Goal: Information Seeking & Learning: Learn about a topic

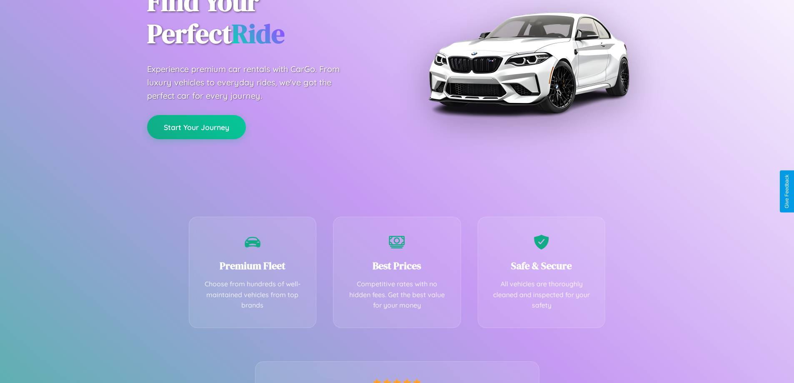
scroll to position [164, 0]
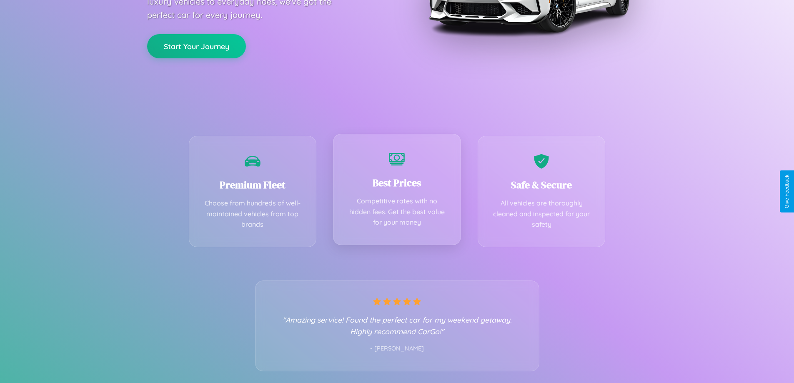
click at [397, 191] on div "Best Prices Competitive rates with no hidden fees. Get the best value for your …" at bounding box center [397, 189] width 128 height 111
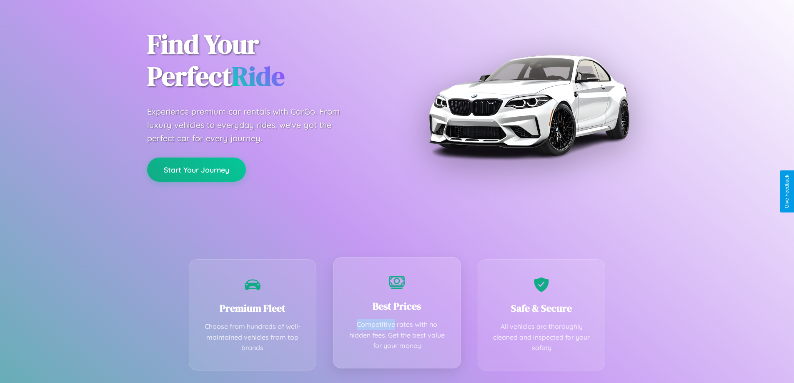
scroll to position [0, 0]
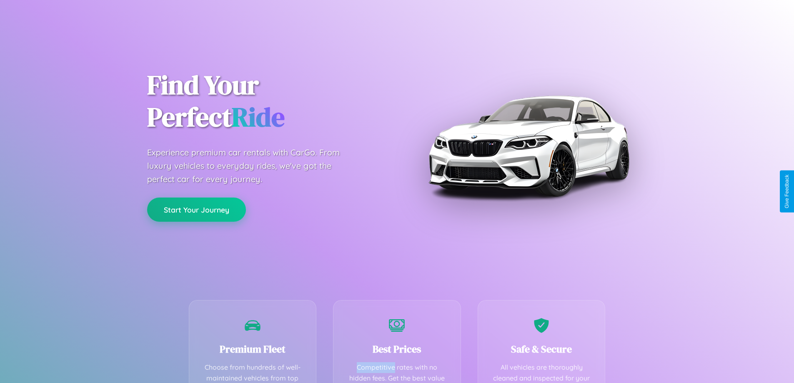
click at [196, 210] on button "Start Your Journey" at bounding box center [196, 210] width 99 height 24
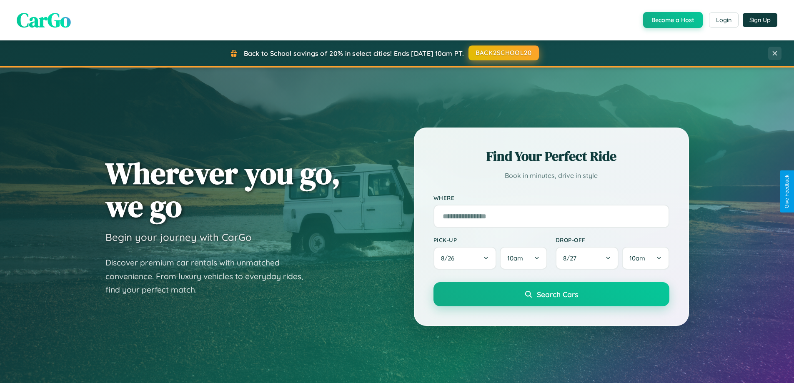
click at [503, 53] on button "BACK2SCHOOL20" at bounding box center [503, 52] width 70 height 15
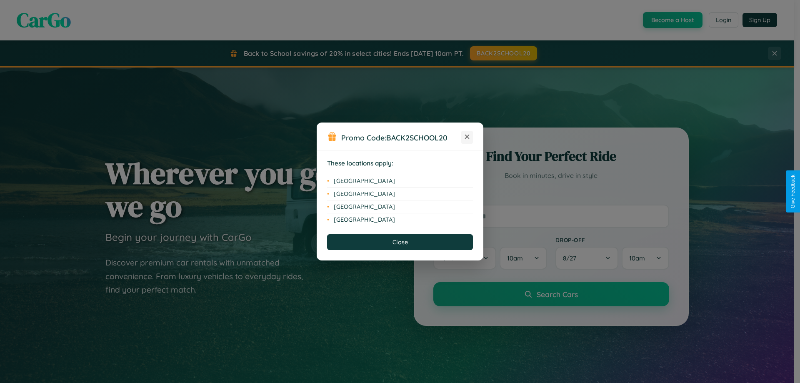
click at [467, 137] on icon at bounding box center [467, 137] width 5 height 5
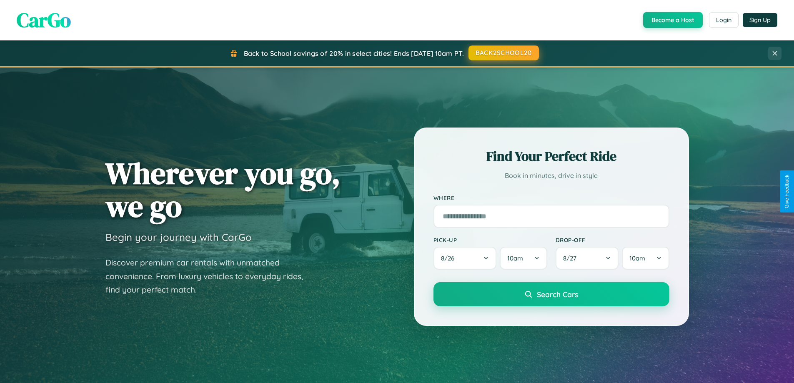
click at [503, 53] on button "BACK2SCHOOL20" at bounding box center [503, 52] width 70 height 15
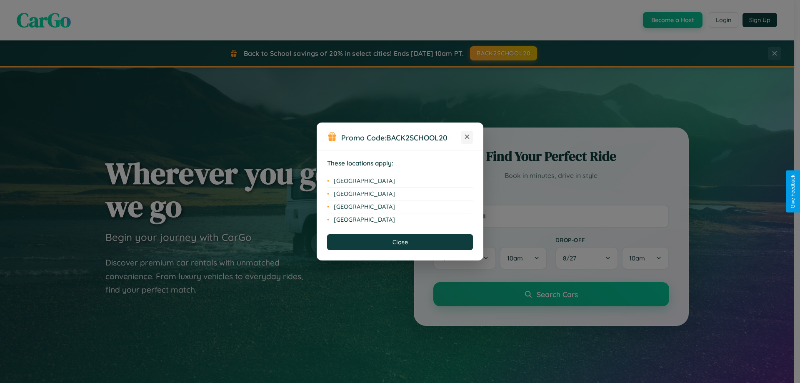
click at [467, 137] on icon at bounding box center [467, 137] width 5 height 5
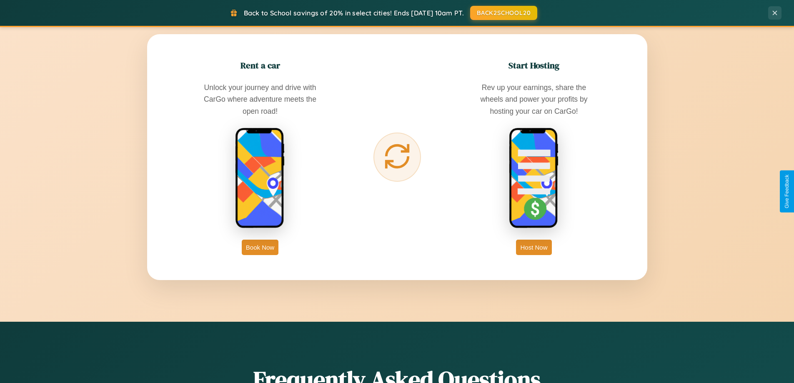
scroll to position [1604, 0]
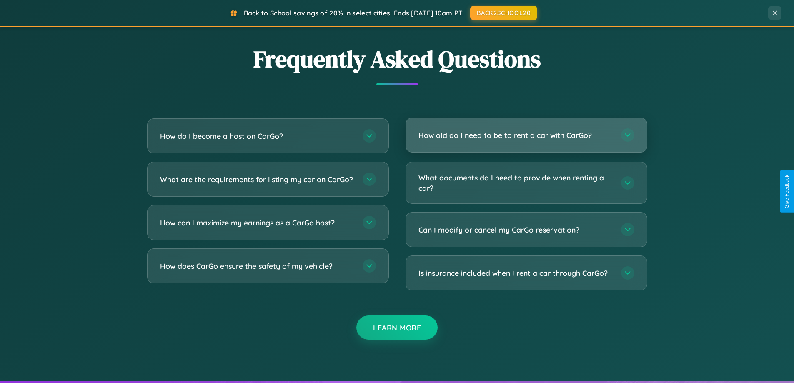
click at [526, 135] on h3 "How old do I need to be to rent a car with CarGo?" at bounding box center [515, 135] width 194 height 10
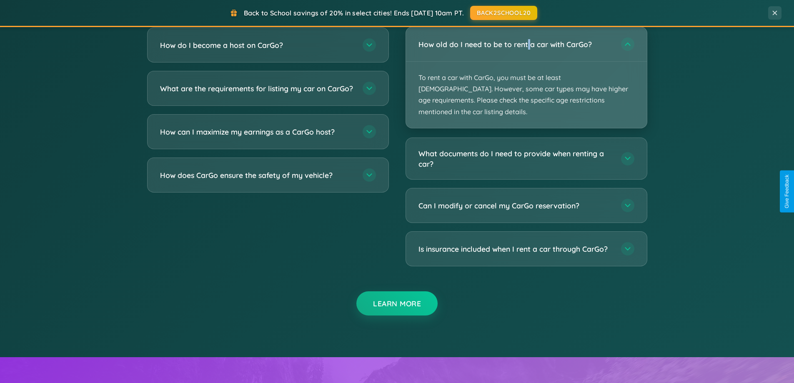
scroll to position [1416, 0]
